Goal: Information Seeking & Learning: Learn about a topic

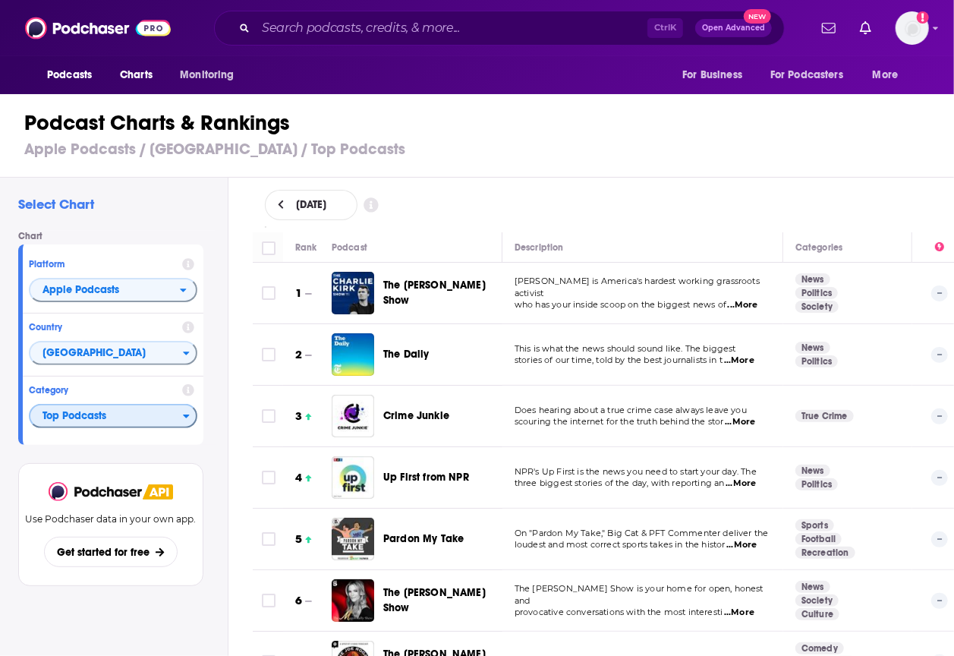
click at [114, 413] on span "Top Podcasts" at bounding box center [106, 417] width 153 height 26
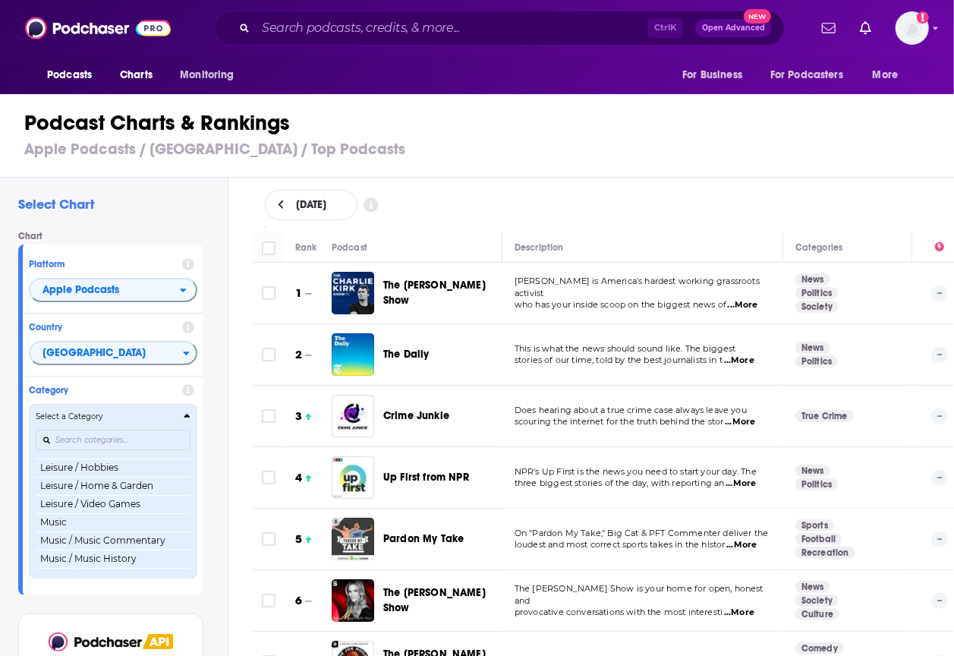
scroll to position [879, 0]
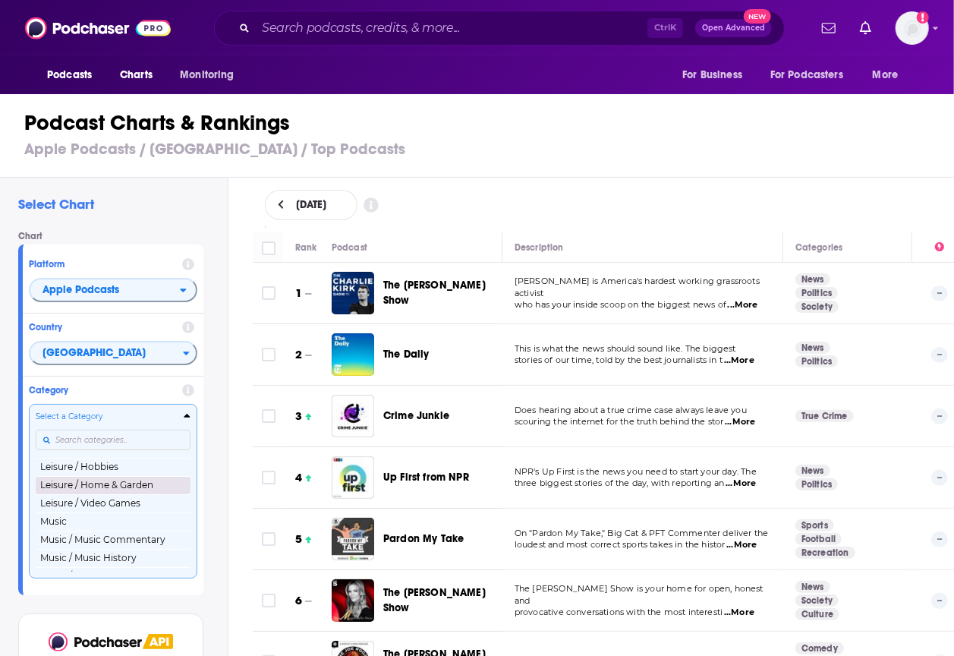
click at [74, 485] on button "Leisure / Home & Garden" at bounding box center [113, 485] width 155 height 18
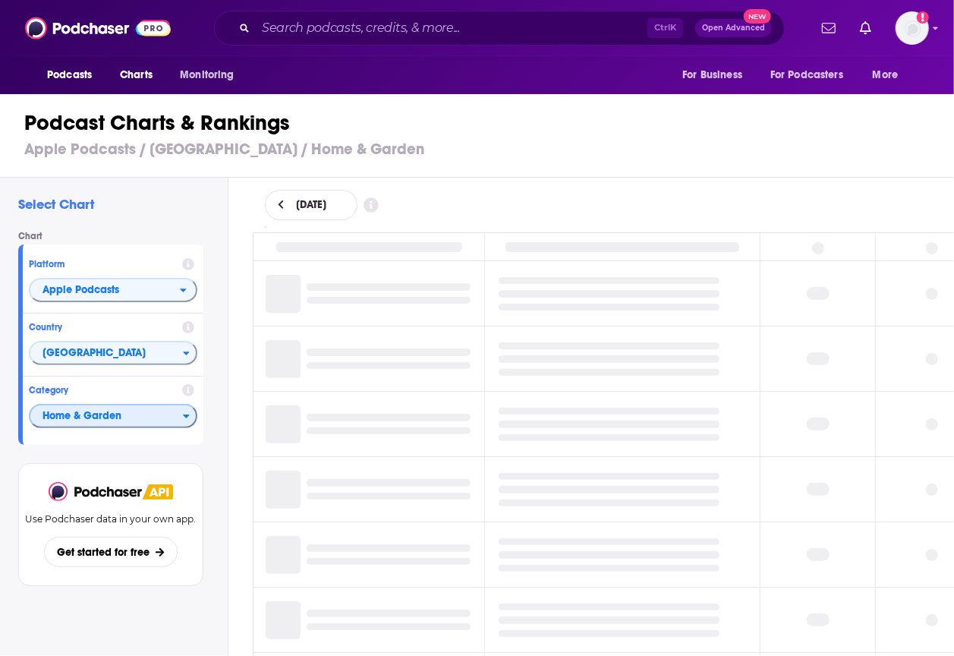
click at [129, 425] on span "Home & Garden" at bounding box center [106, 417] width 153 height 26
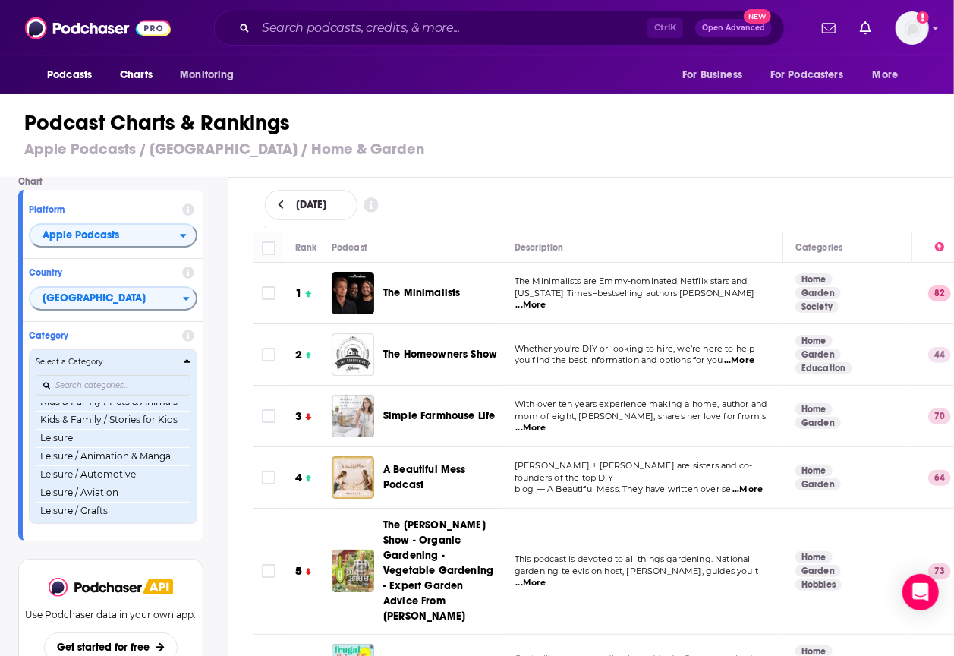
scroll to position [744, 0]
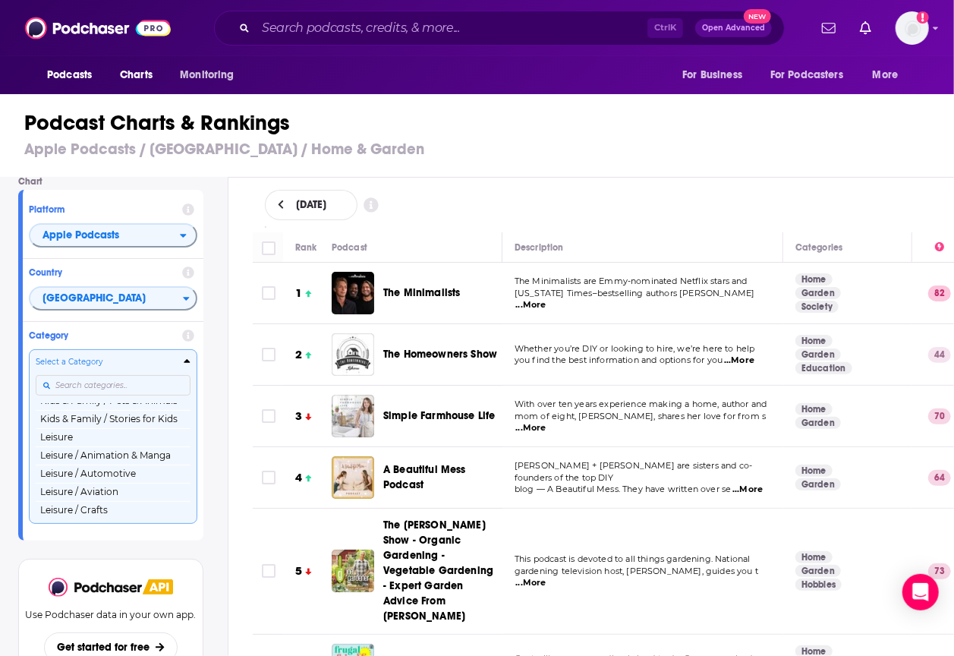
click at [90, 382] on input "Categories" at bounding box center [113, 385] width 155 height 20
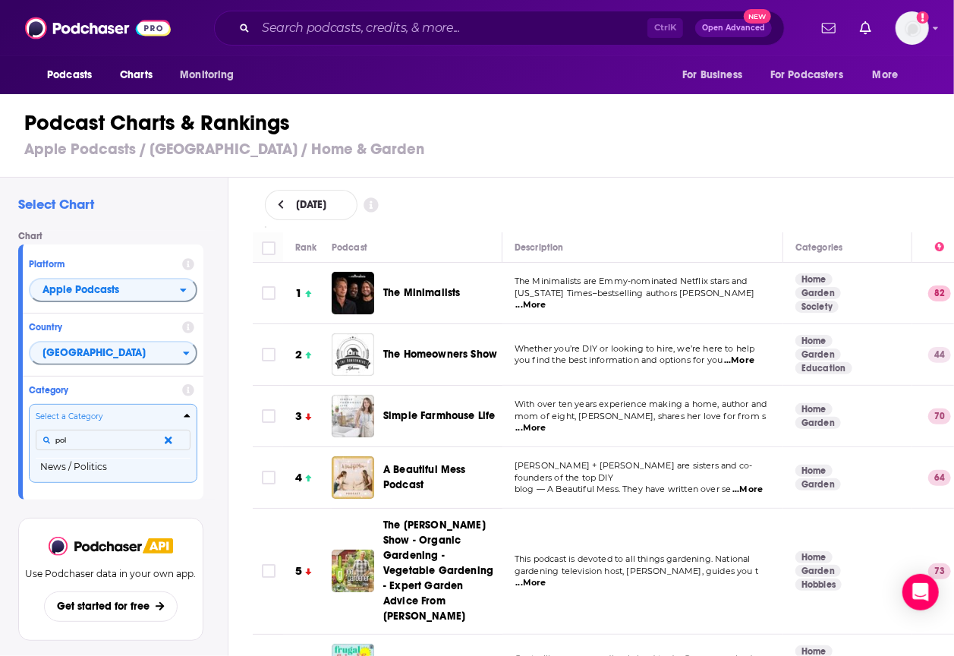
scroll to position [0, 0]
type input "politi"
click at [80, 465] on button "News / Politics" at bounding box center [113, 467] width 155 height 18
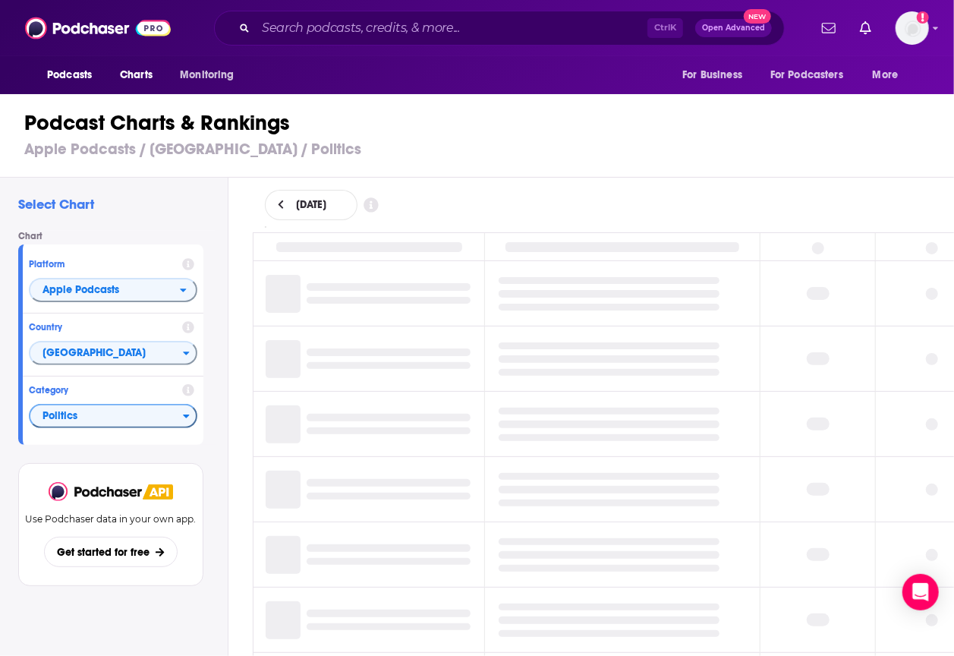
click at [460, 318] on td at bounding box center [375, 293] width 219 height 64
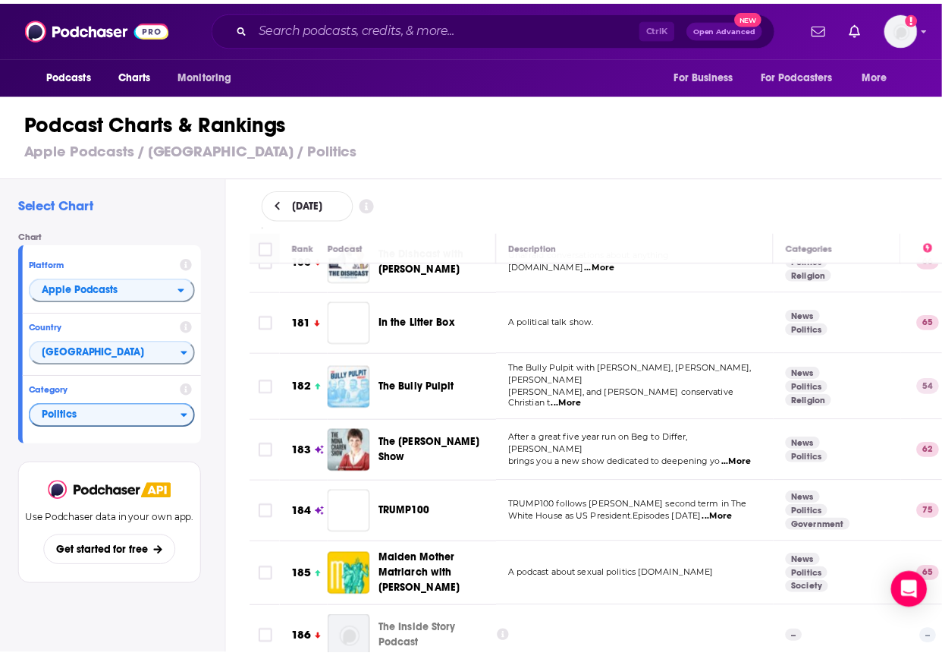
scroll to position [11161, 0]
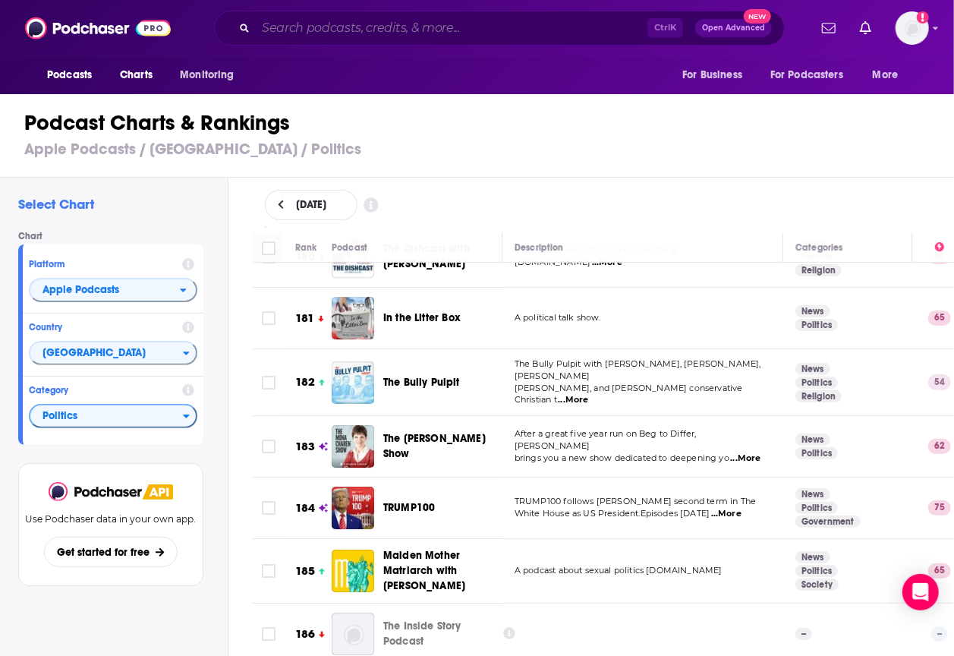
click at [316, 31] on input "Search podcasts, credits, & more..." at bounding box center [452, 28] width 392 height 24
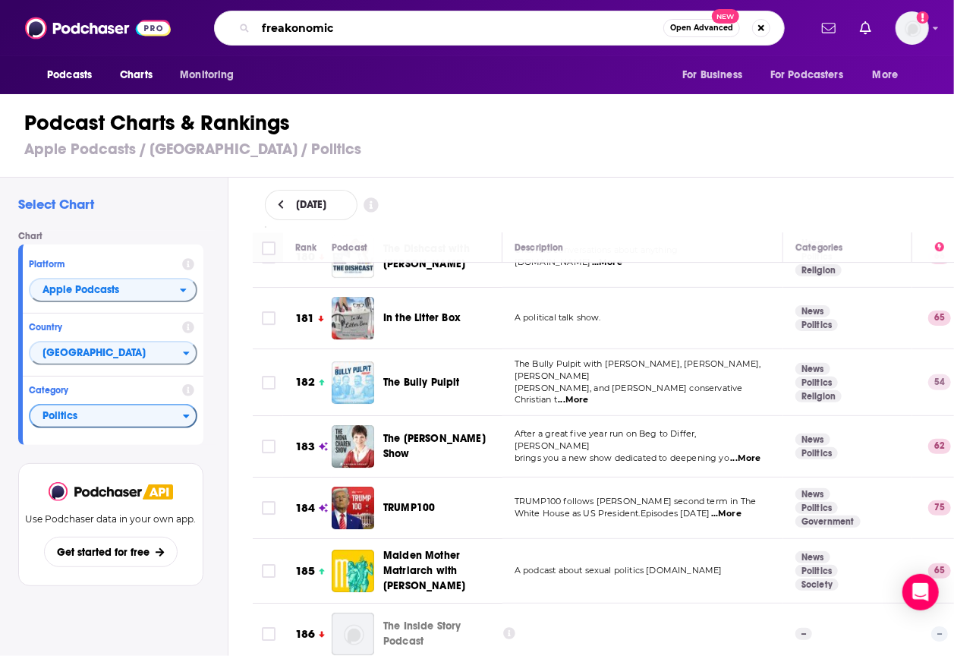
type input "freakonomics"
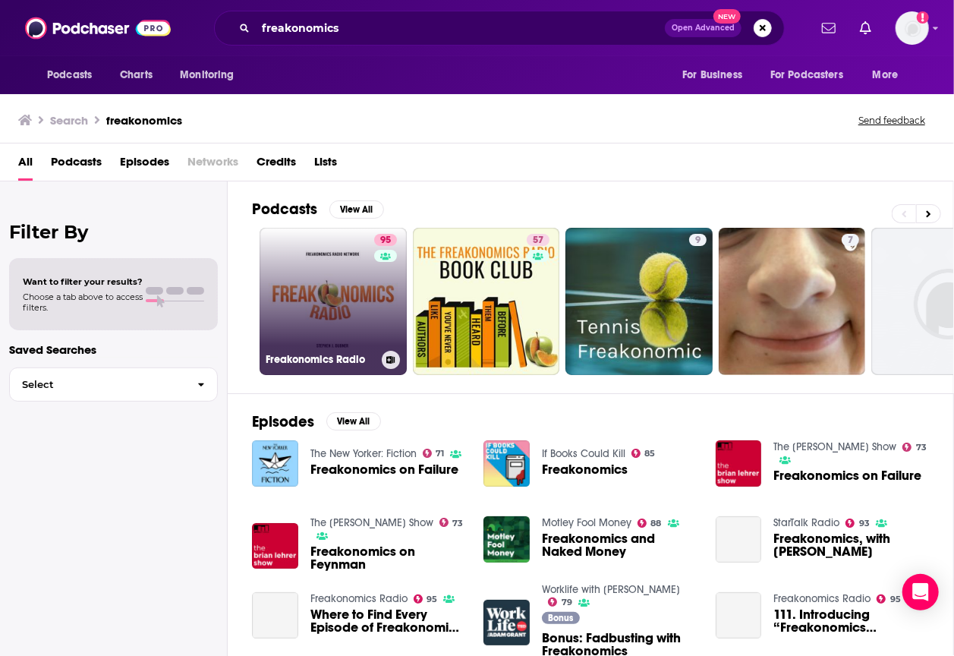
click at [356, 315] on link "95 Freakonomics Radio" at bounding box center [333, 301] width 147 height 147
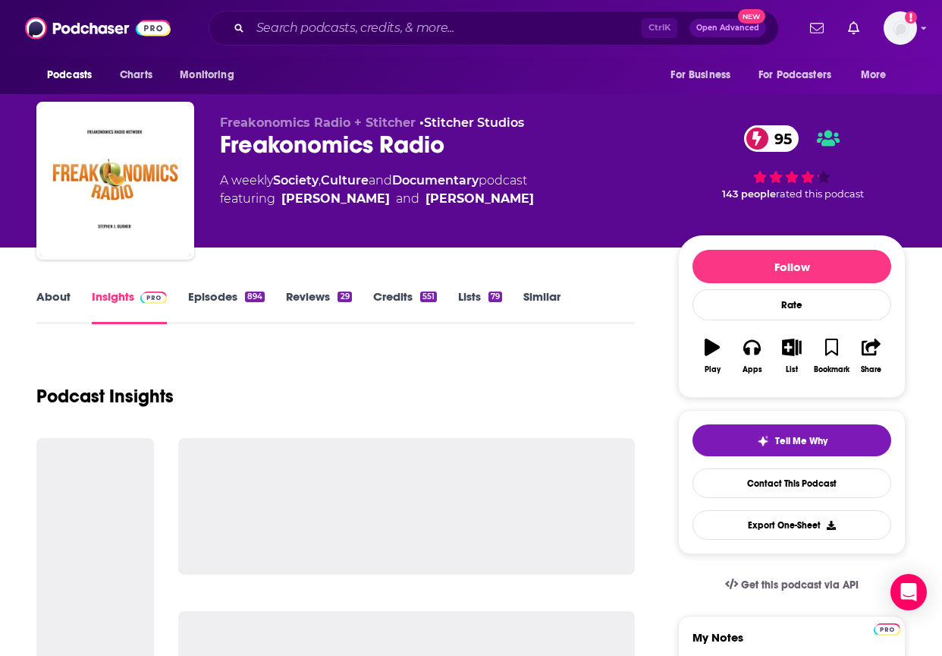
scroll to position [38, 0]
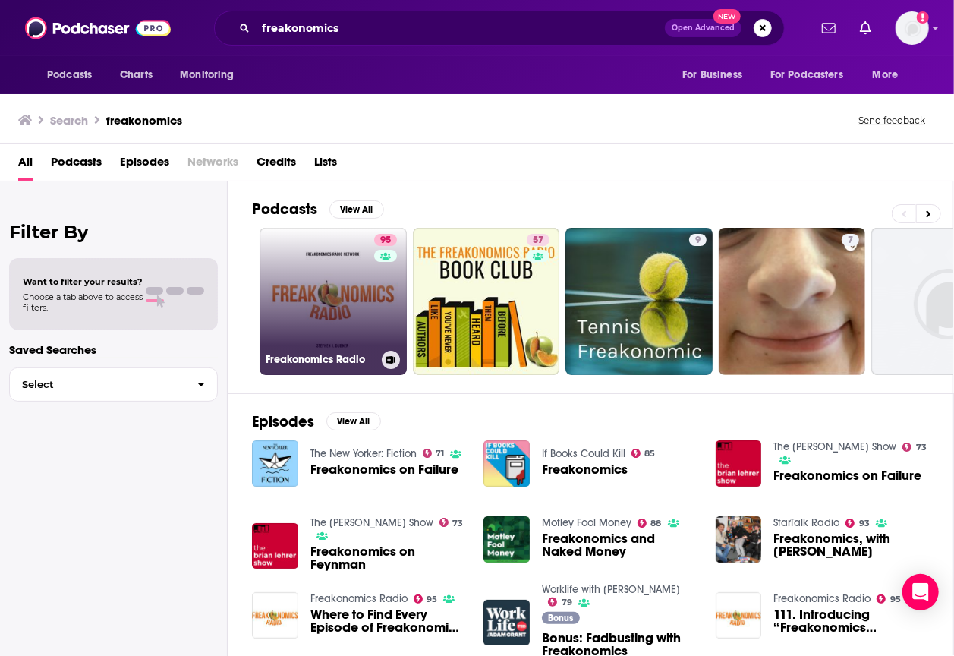
click at [338, 304] on link "95 Freakonomics Radio" at bounding box center [333, 301] width 147 height 147
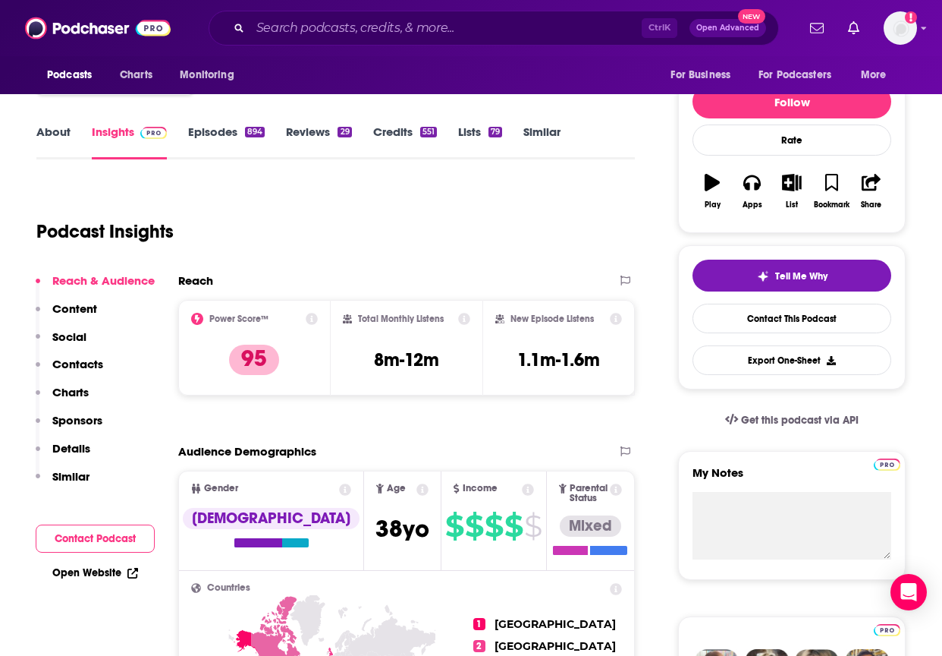
scroll to position [165, 0]
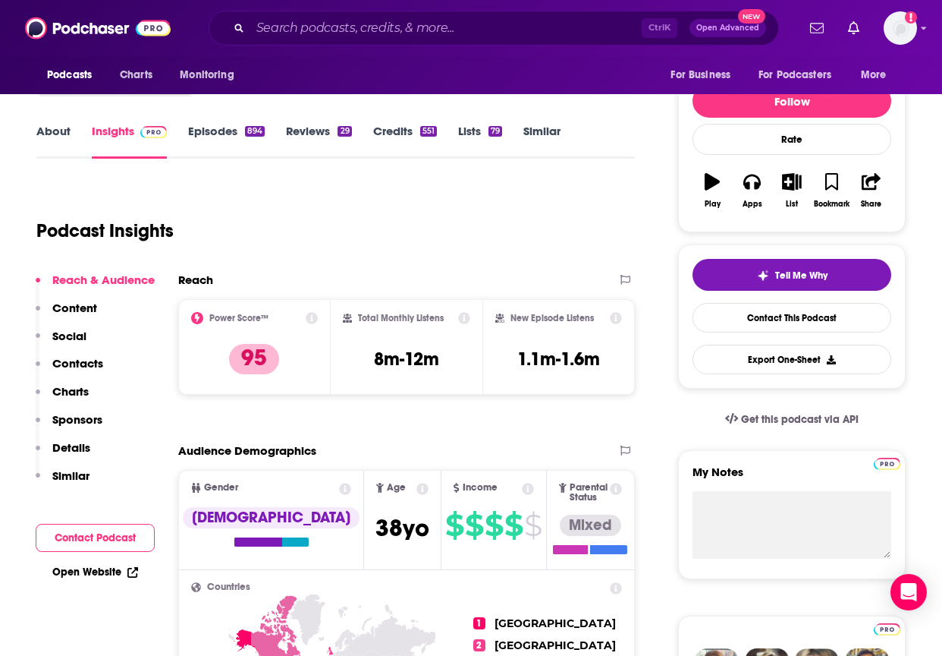
click at [73, 391] on p "Charts" at bounding box center [70, 391] width 36 height 14
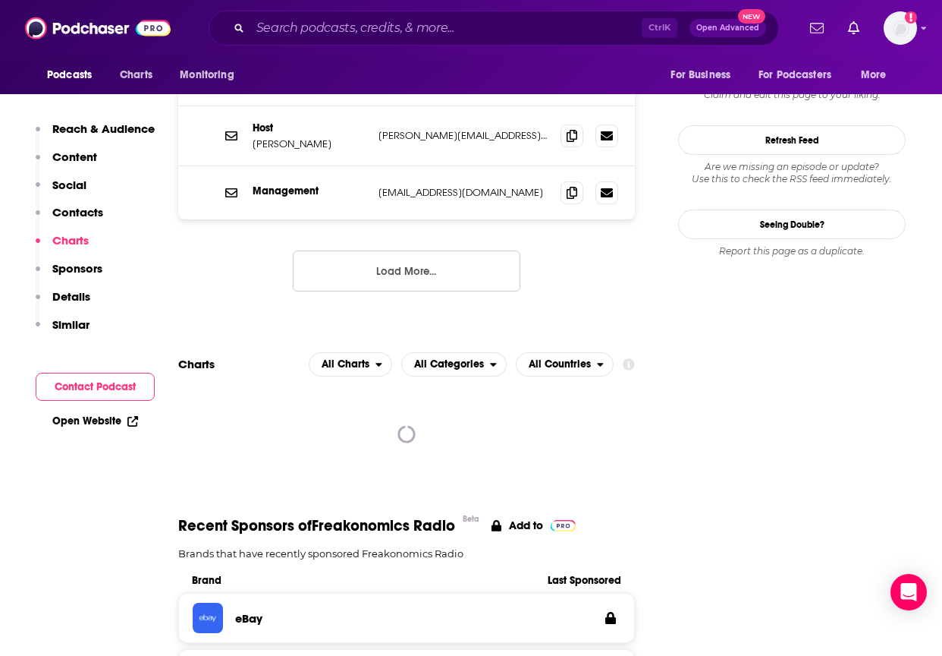
scroll to position [1741, 0]
